Goal: Task Accomplishment & Management: Manage account settings

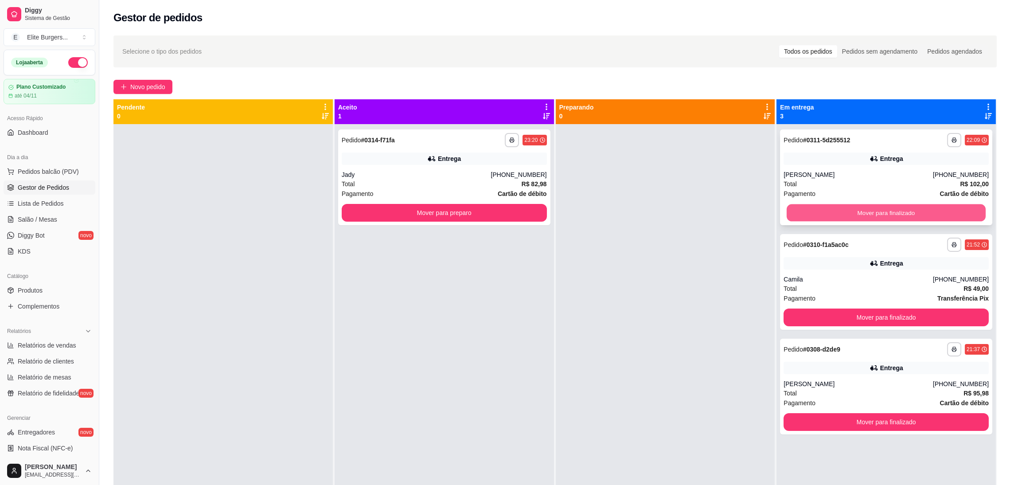
click at [894, 218] on button "Mover para finalizado" at bounding box center [886, 212] width 199 height 17
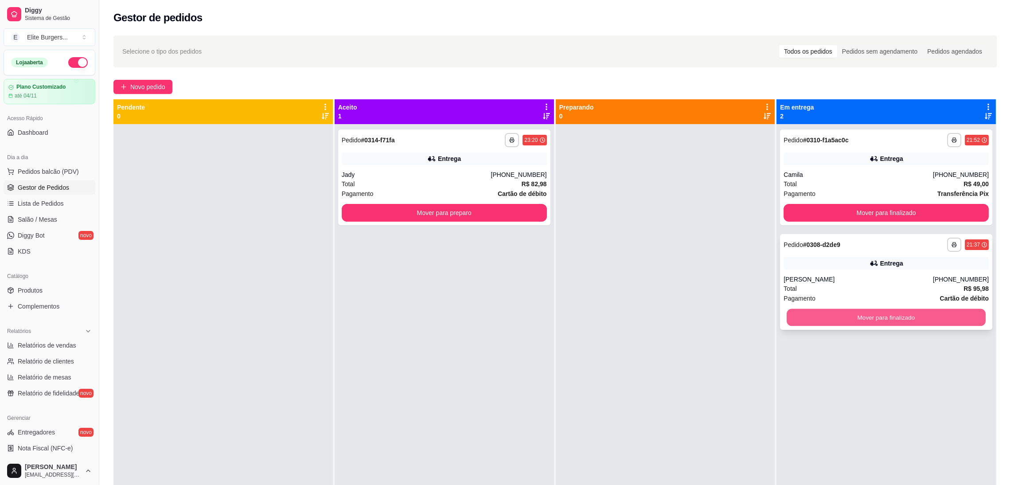
click at [905, 321] on button "Mover para finalizado" at bounding box center [886, 317] width 199 height 17
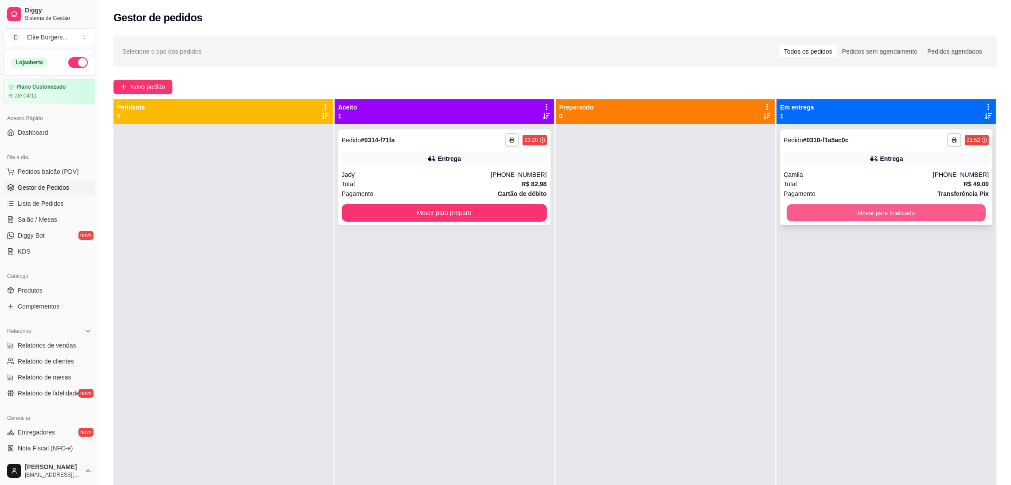
click at [905, 210] on button "Mover para finalizado" at bounding box center [886, 212] width 199 height 17
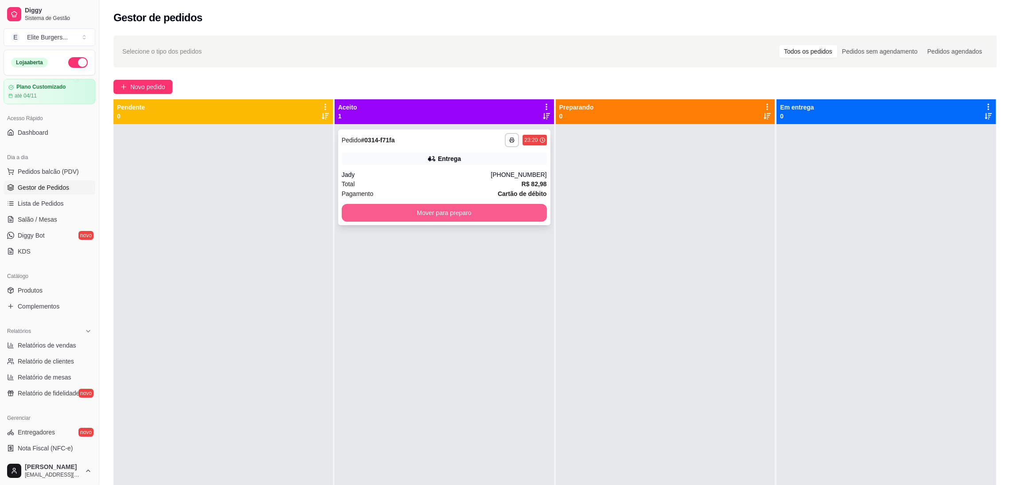
click at [435, 212] on button "Mover para preparo" at bounding box center [444, 213] width 205 height 18
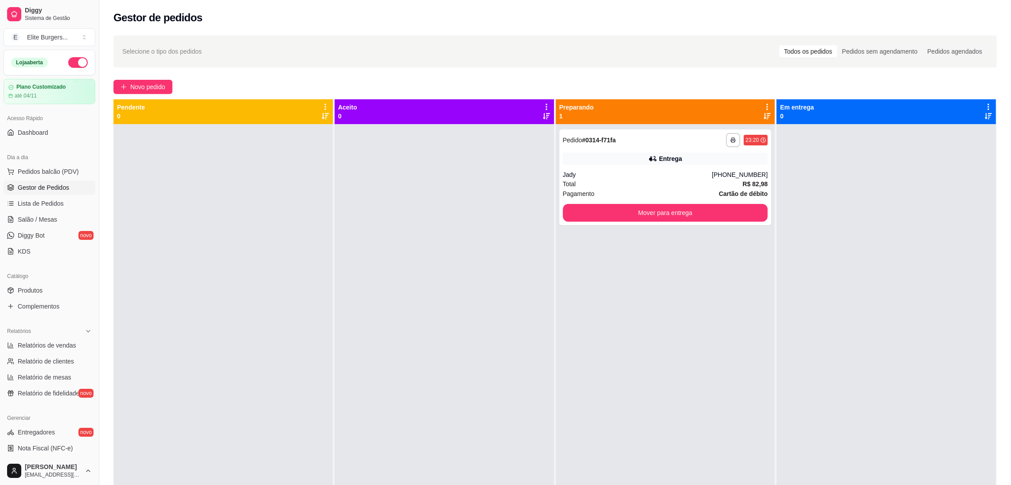
scroll to position [152, 0]
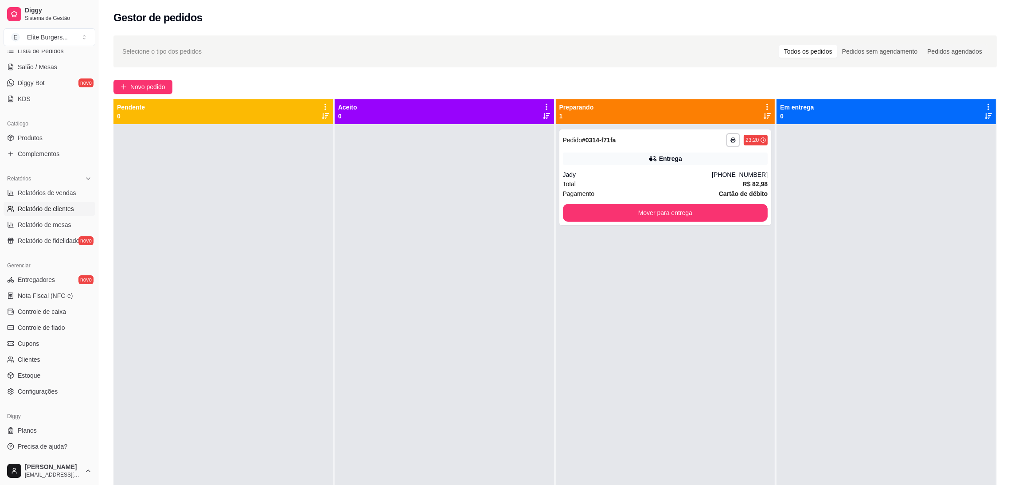
click at [54, 207] on span "Relatório de clientes" at bounding box center [46, 208] width 56 height 9
select select "30"
select select "HIGHEST_TOTAL_SPENT_WITH_ORDERS"
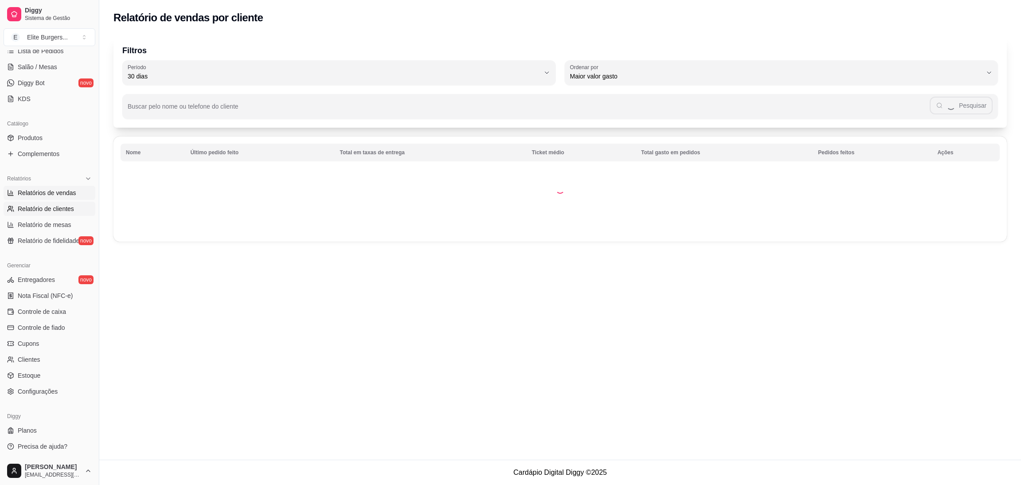
click at [49, 194] on span "Relatórios de vendas" at bounding box center [47, 192] width 58 height 9
select select "ALL"
select select "0"
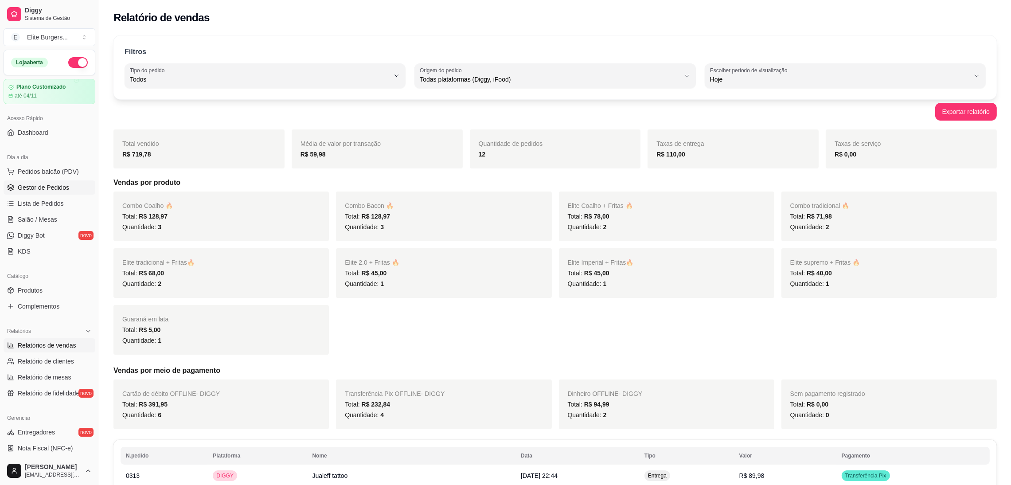
click at [62, 187] on span "Gestor de Pedidos" at bounding box center [43, 187] width 51 height 9
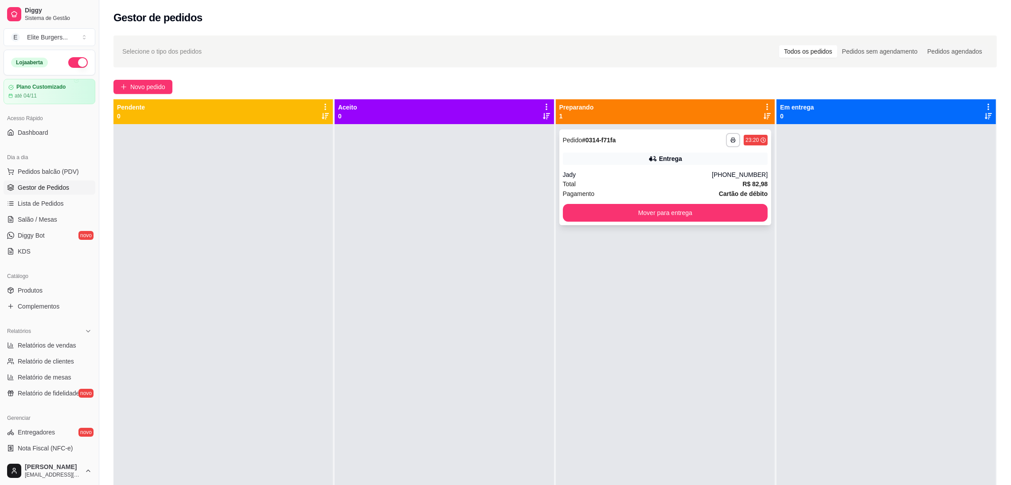
click at [603, 174] on div "Jady" at bounding box center [637, 174] width 149 height 9
